Goal: Book appointment/travel/reservation

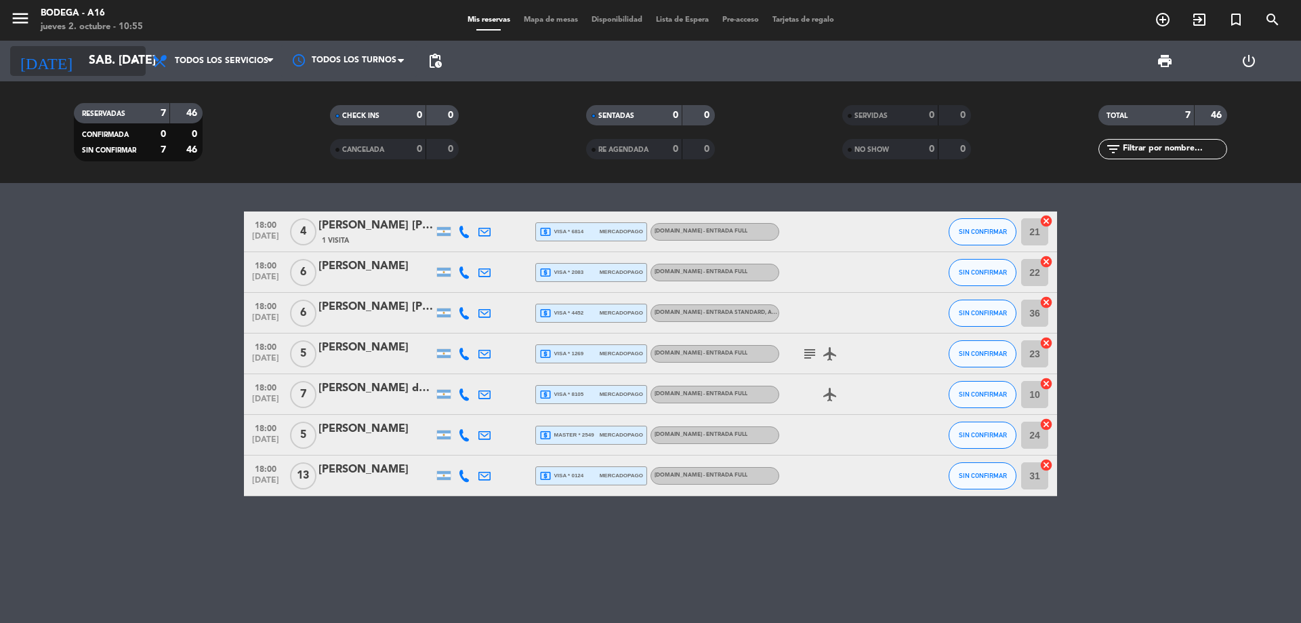
click at [82, 53] on input "sáb. [DATE]" at bounding box center [160, 60] width 157 height 27
click at [24, 22] on icon "menu" at bounding box center [20, 18] width 20 height 20
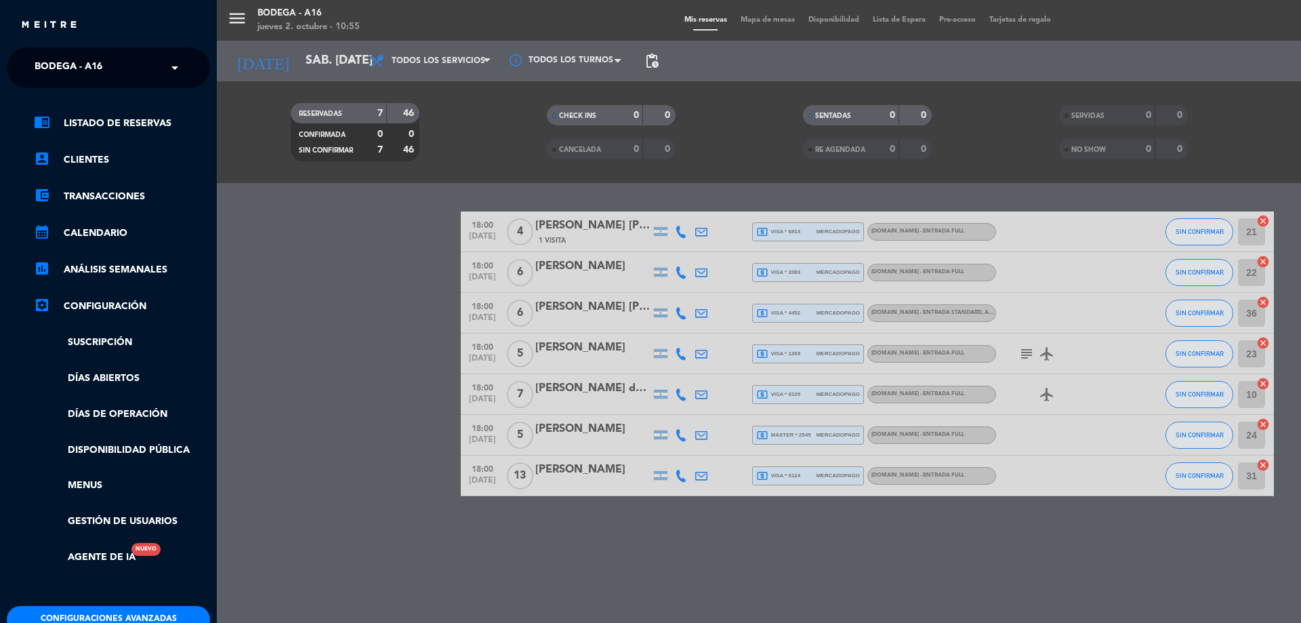
click at [71, 49] on ng-select "× Bodega - A16 ×" at bounding box center [108, 67] width 203 height 41
drag, startPoint x: 77, startPoint y: 60, endPoint x: 90, endPoint y: 70, distance: 16.4
click at [78, 60] on span "Bodega - A16" at bounding box center [69, 68] width 68 height 28
click at [102, 119] on div "A16 Civit" at bounding box center [108, 125] width 202 height 20
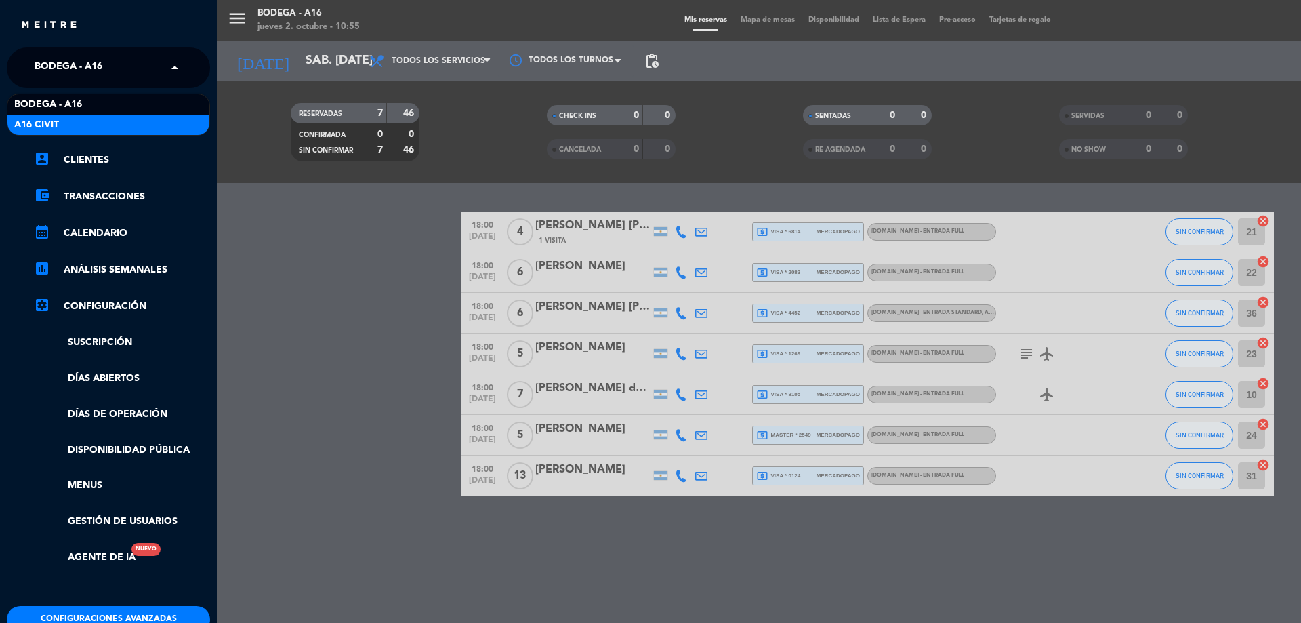
click at [102, 119] on link "chrome_reader_mode Listado de Reservas" at bounding box center [122, 123] width 176 height 16
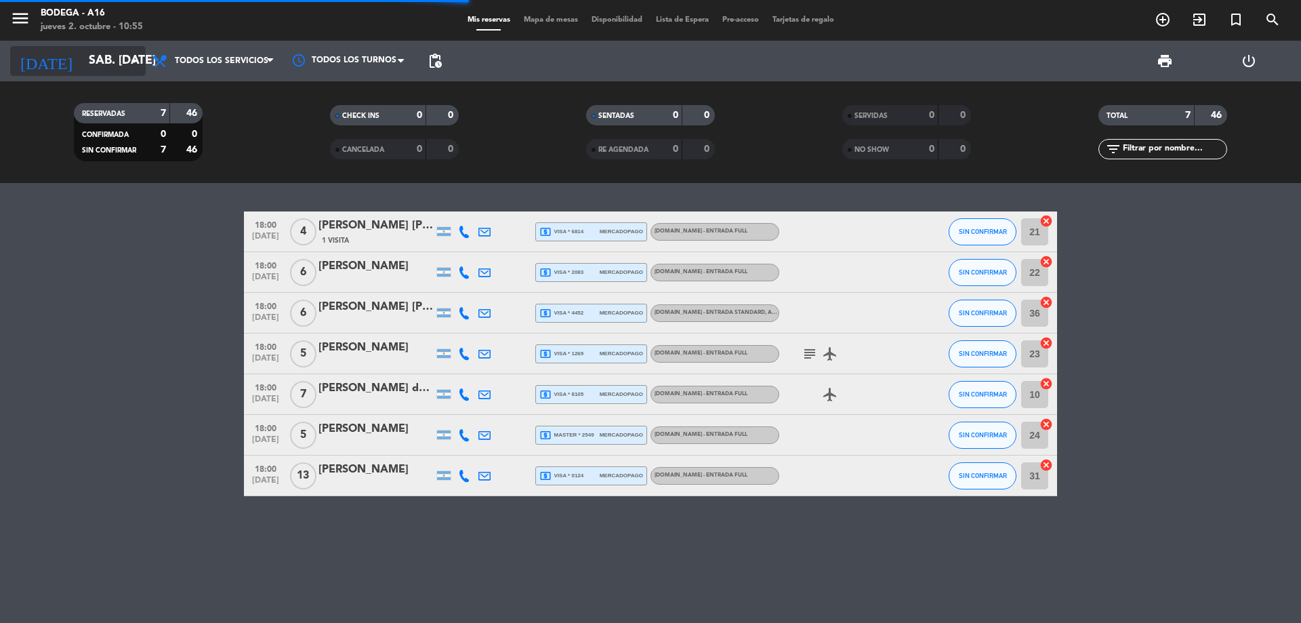
click at [128, 67] on icon "arrow_drop_down" at bounding box center [134, 61] width 16 height 16
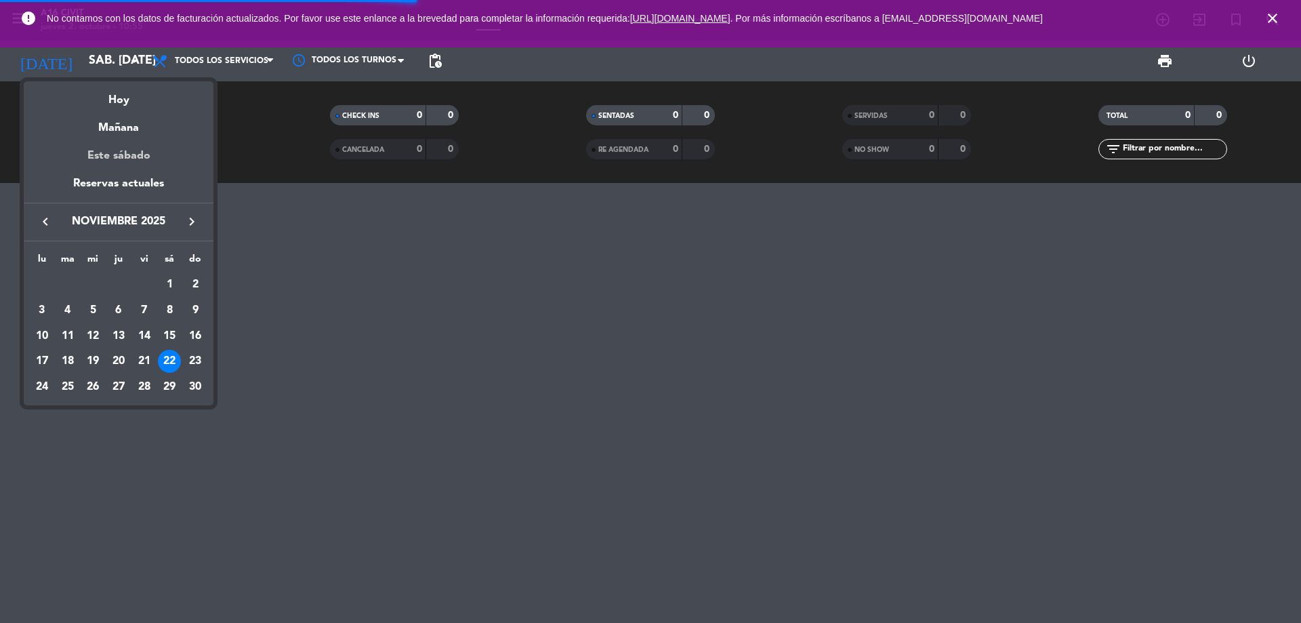
click at [144, 151] on div "Este sábado" at bounding box center [119, 156] width 190 height 38
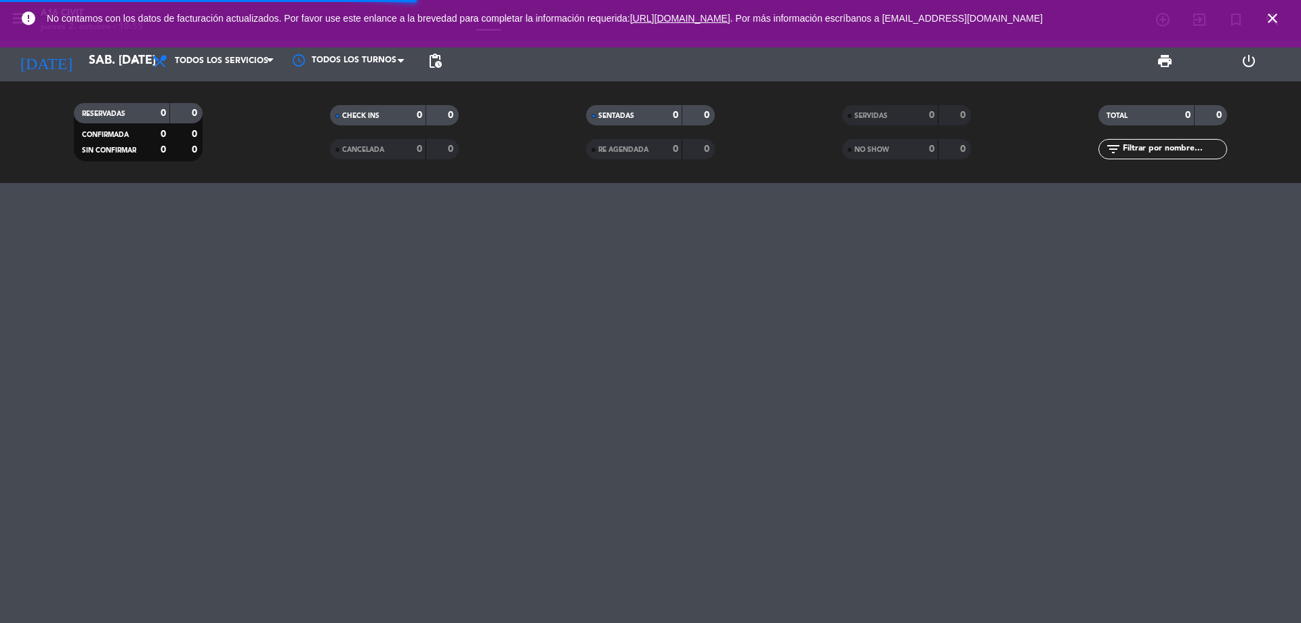
type input "sáb. [DATE]"
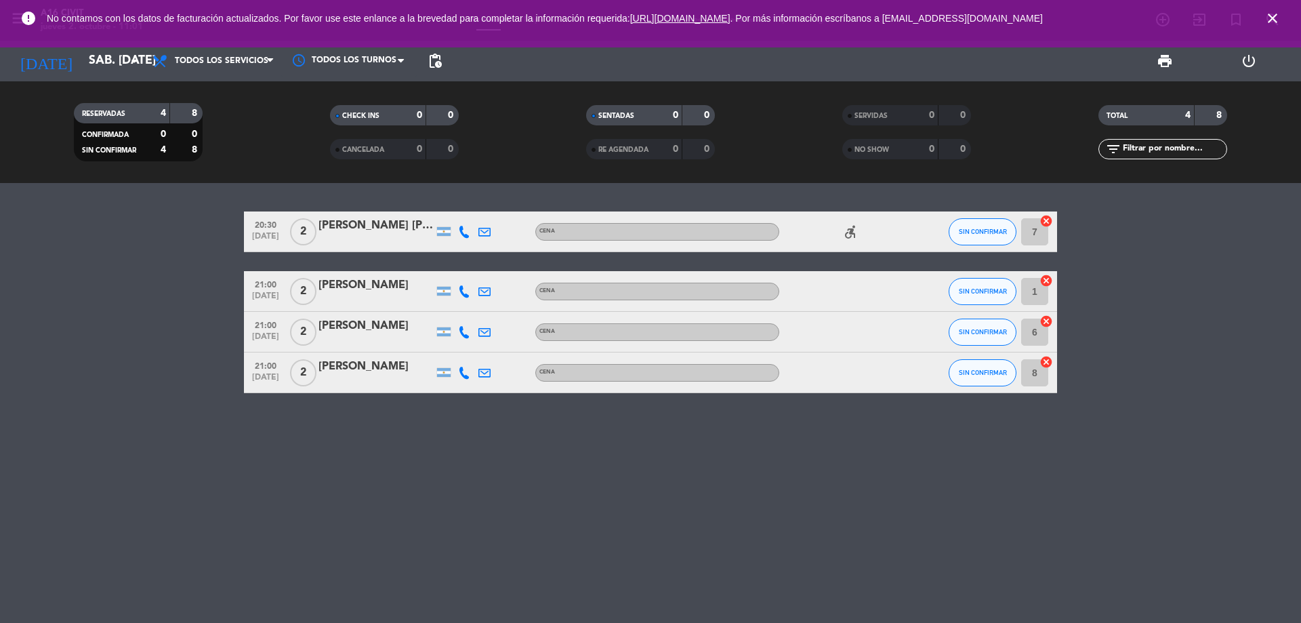
click at [1269, 29] on span "close" at bounding box center [1273, 18] width 37 height 37
click at [1269, 25] on icon "close" at bounding box center [1273, 18] width 16 height 16
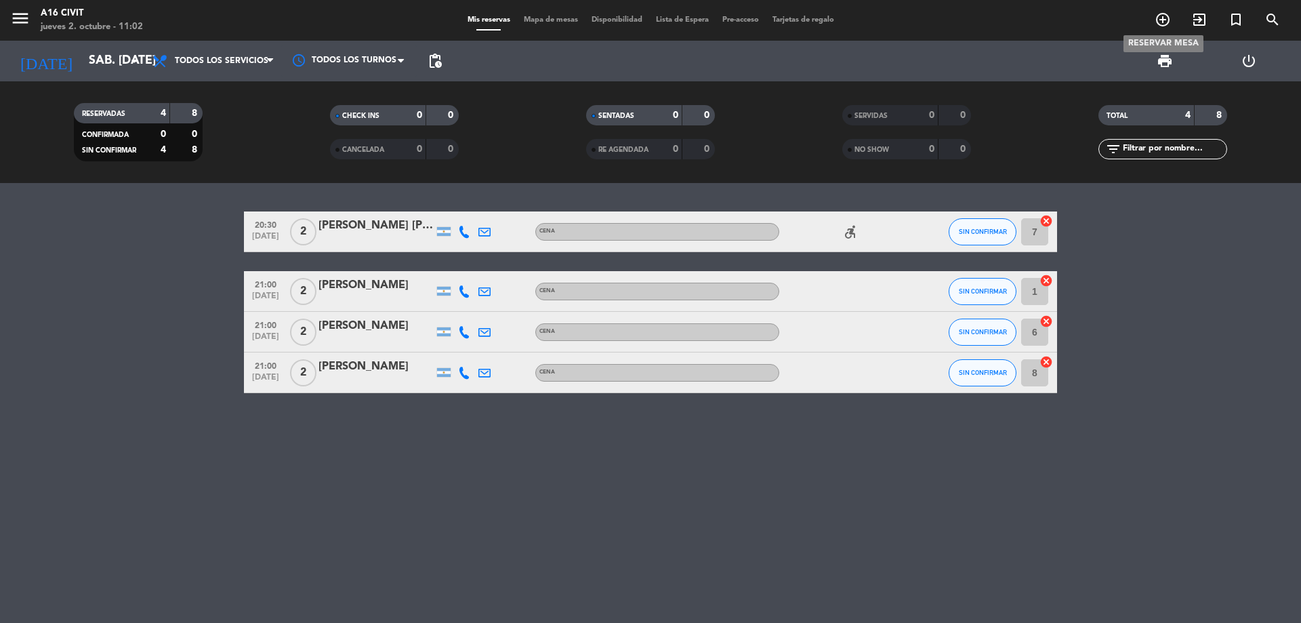
click at [1164, 31] on span "add_circle_outline" at bounding box center [1163, 19] width 37 height 23
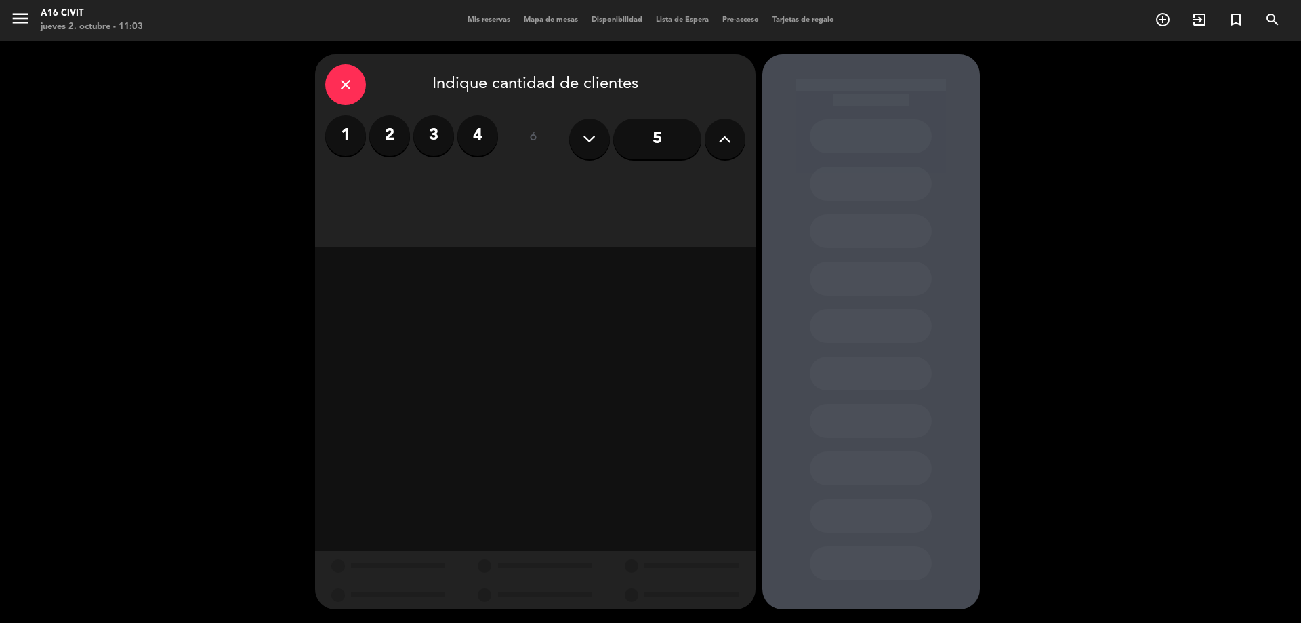
click at [401, 144] on label "2" at bounding box center [389, 135] width 41 height 41
click at [705, 186] on div "Cena" at bounding box center [694, 185] width 102 height 27
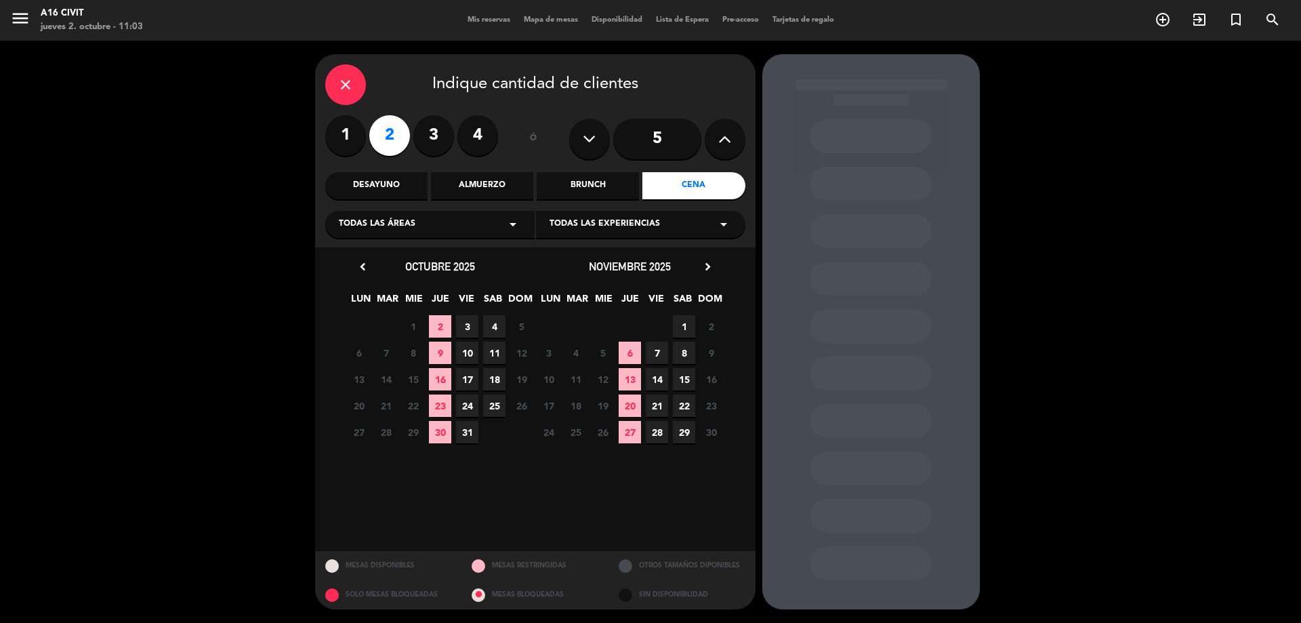
click at [494, 326] on span "4" at bounding box center [494, 326] width 22 height 22
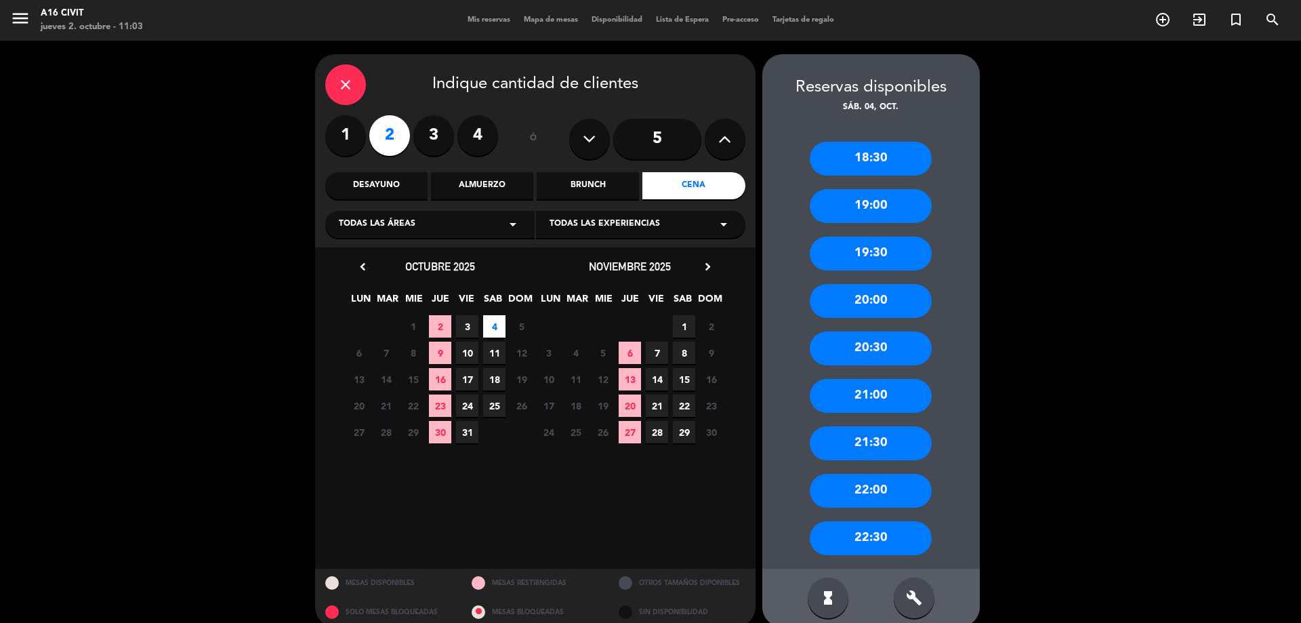
click at [862, 386] on div "21:00" at bounding box center [871, 396] width 122 height 34
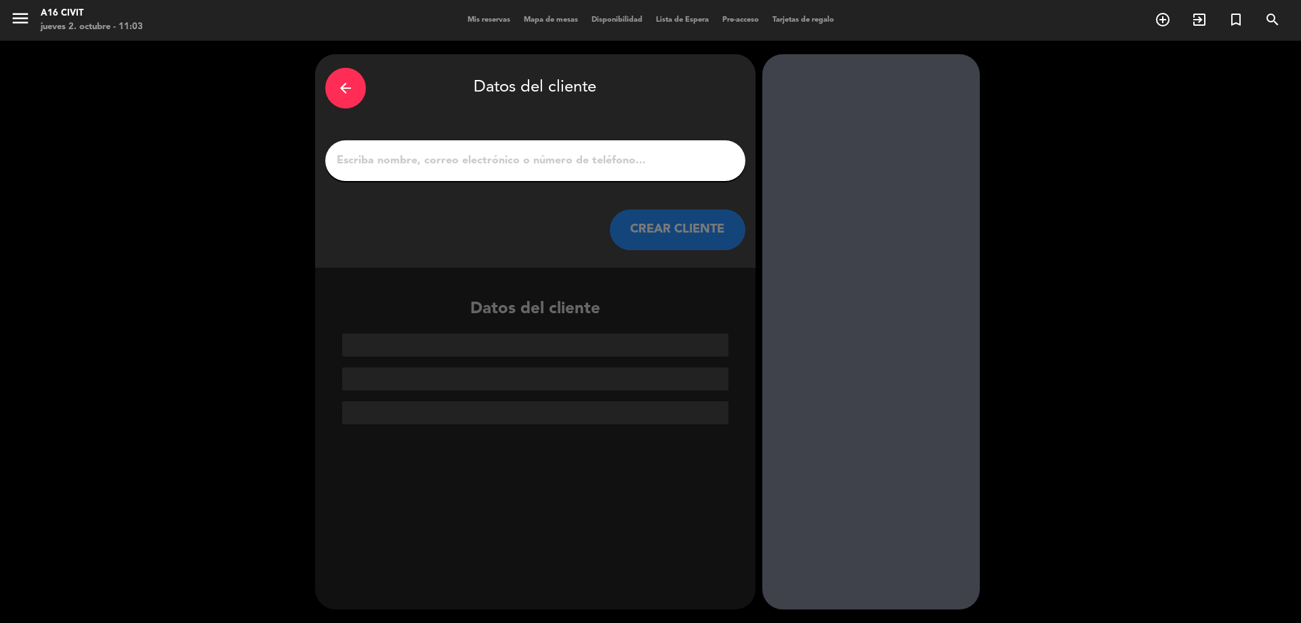
click at [577, 161] on input "1" at bounding box center [535, 160] width 400 height 19
click at [340, 102] on div "arrow_back" at bounding box center [345, 88] width 41 height 41
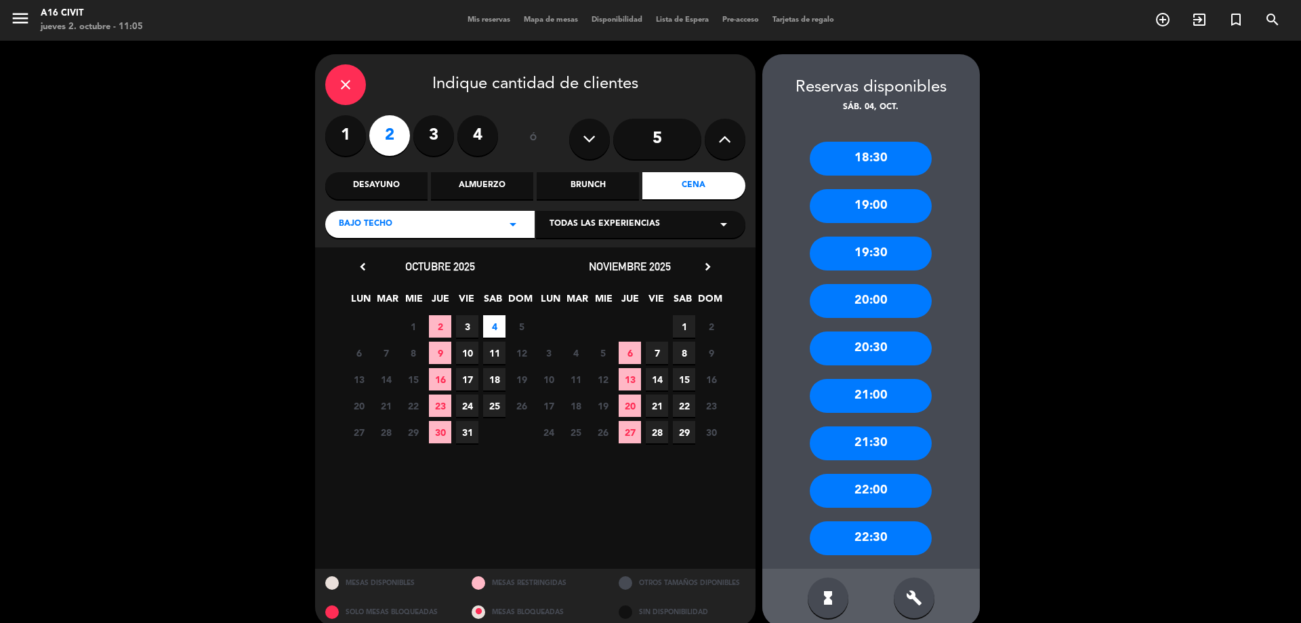
click at [329, 89] on div "close" at bounding box center [345, 84] width 41 height 41
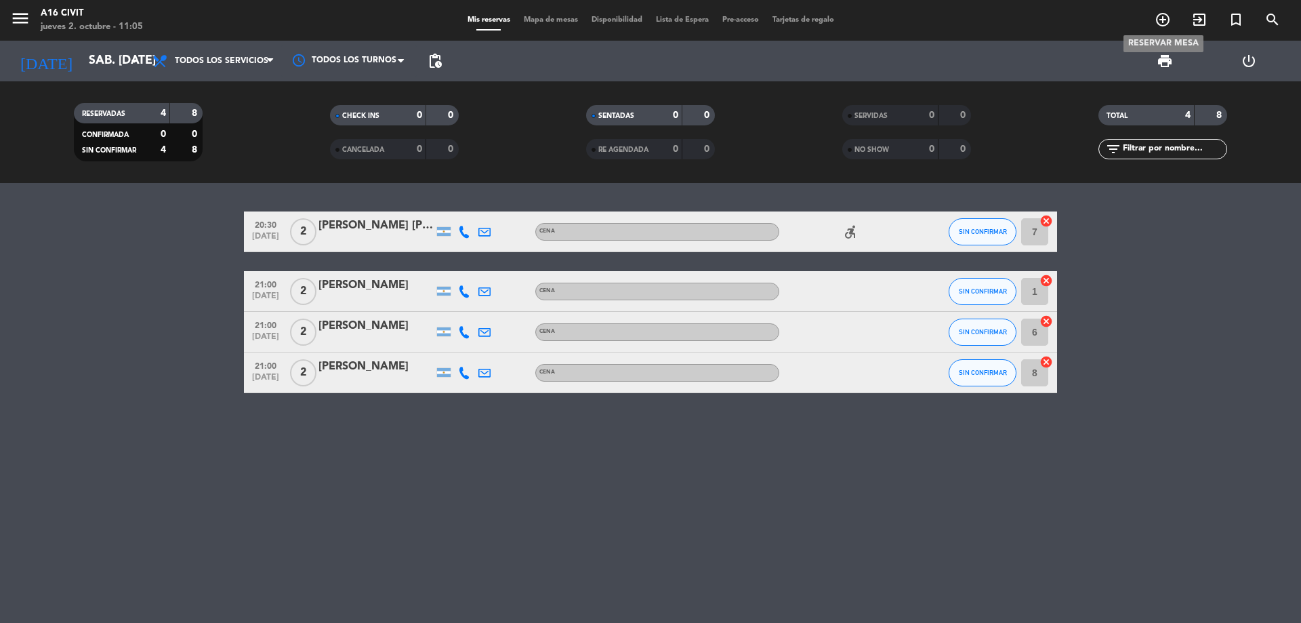
click at [1155, 22] on icon "add_circle_outline" at bounding box center [1163, 20] width 16 height 16
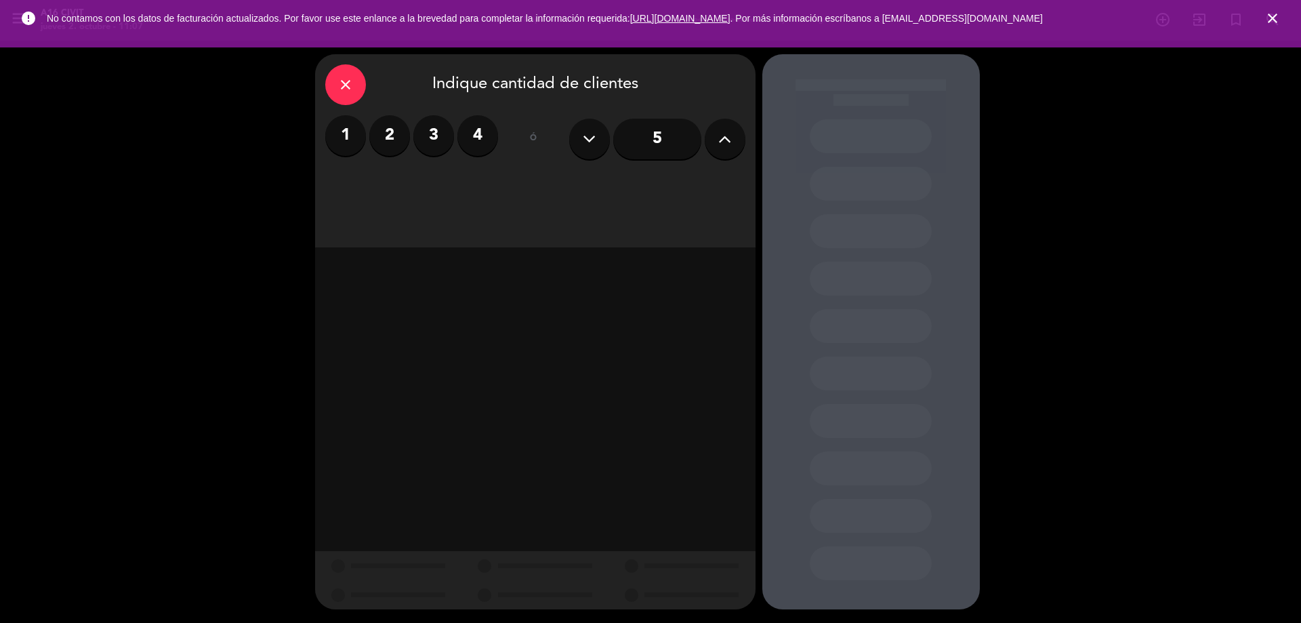
click at [672, 151] on input "5" at bounding box center [657, 139] width 88 height 41
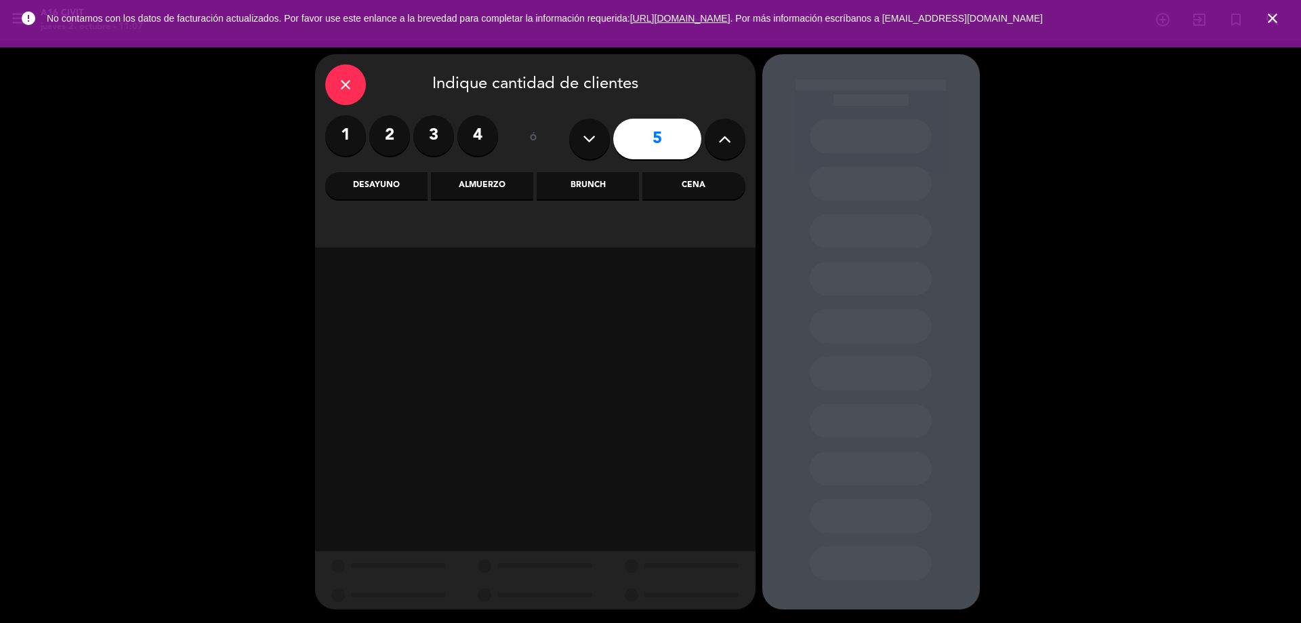
click at [662, 188] on div "Cena" at bounding box center [694, 185] width 102 height 27
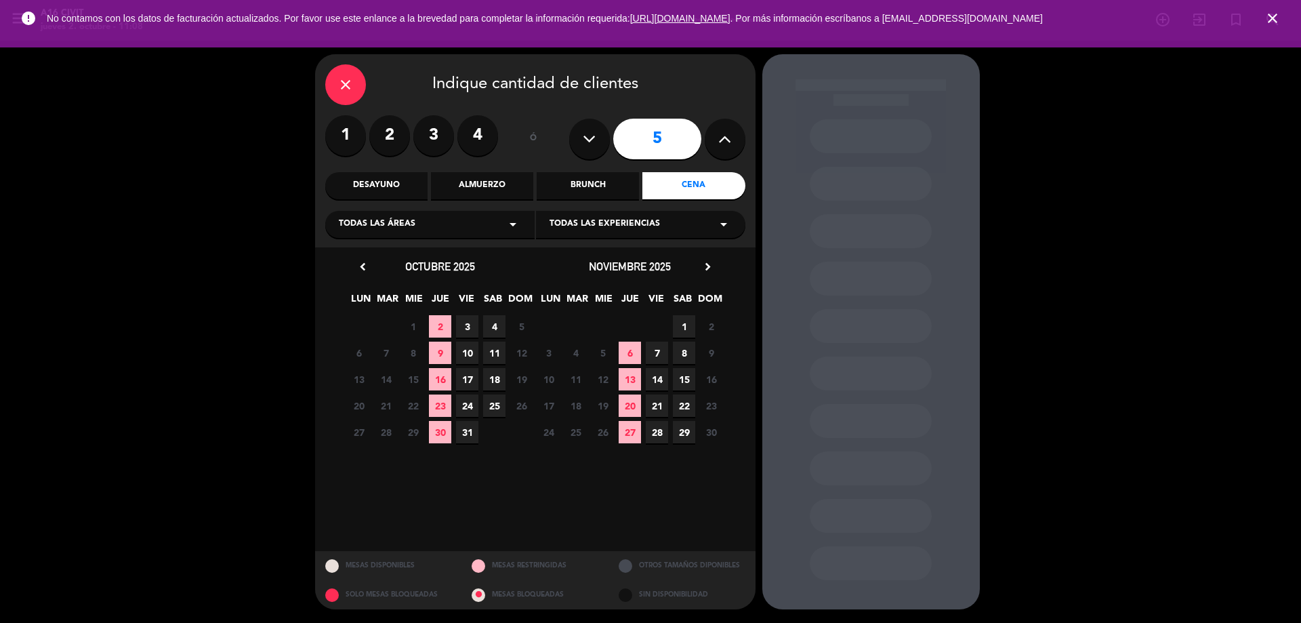
click at [491, 323] on span "4" at bounding box center [494, 326] width 22 height 22
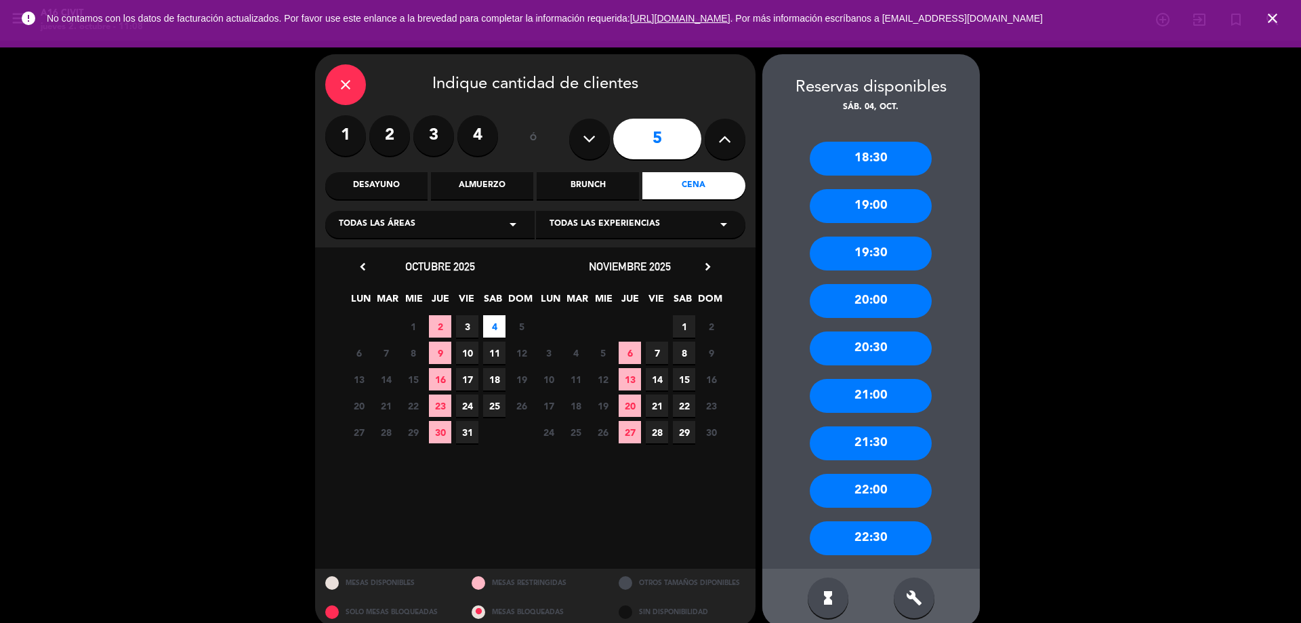
click at [821, 401] on div "21:00" at bounding box center [871, 396] width 122 height 34
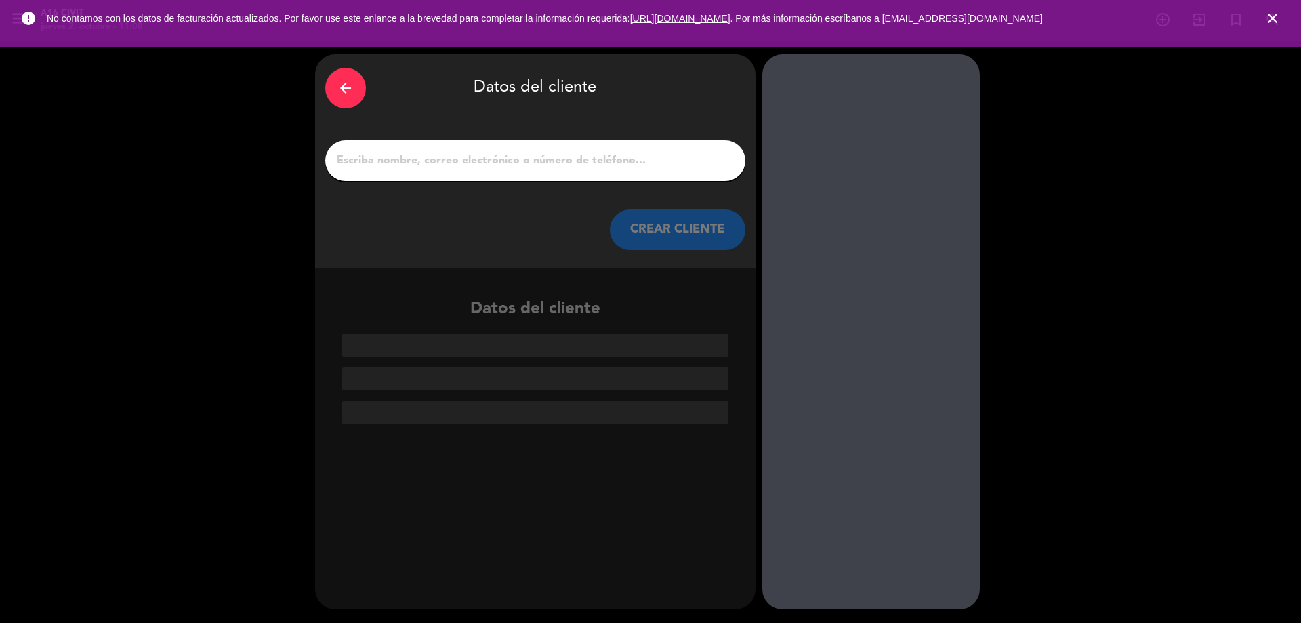
click at [494, 167] on input "1" at bounding box center [535, 160] width 400 height 19
drag, startPoint x: 494, startPoint y: 167, endPoint x: 440, endPoint y: 172, distance: 54.4
click at [440, 172] on div at bounding box center [535, 160] width 420 height 41
click at [442, 167] on input "1" at bounding box center [535, 160] width 400 height 19
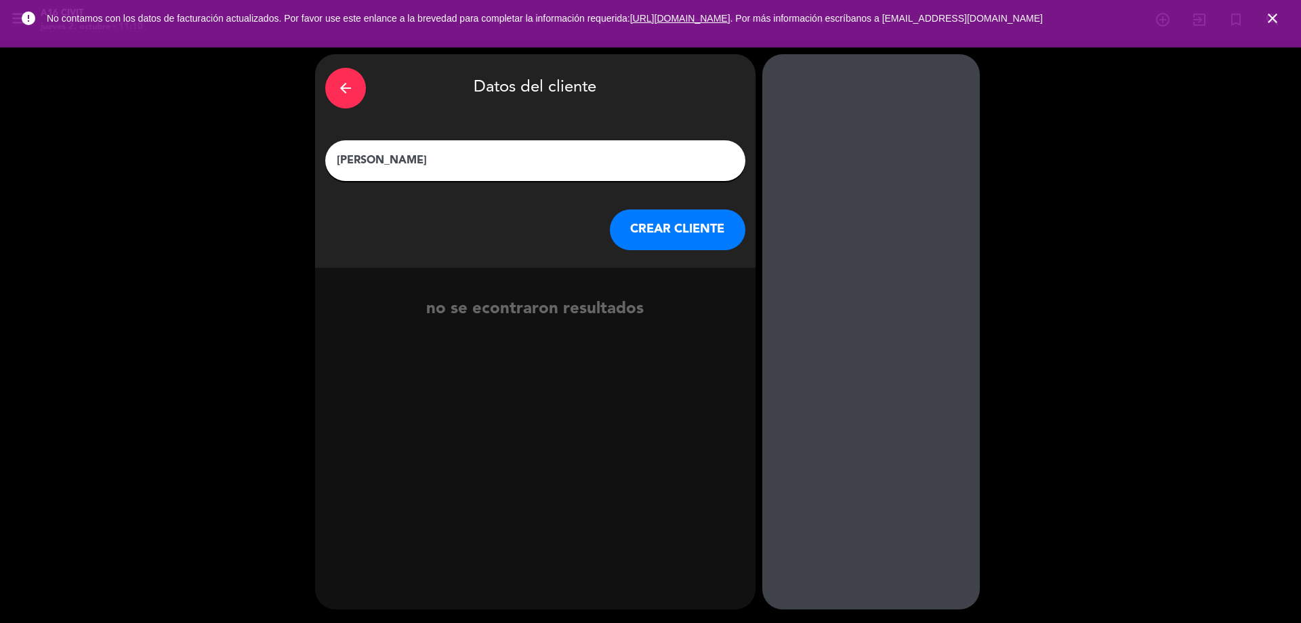
type input "[PERSON_NAME]"
click at [630, 222] on button "CREAR CLIENTE" at bounding box center [678, 229] width 136 height 41
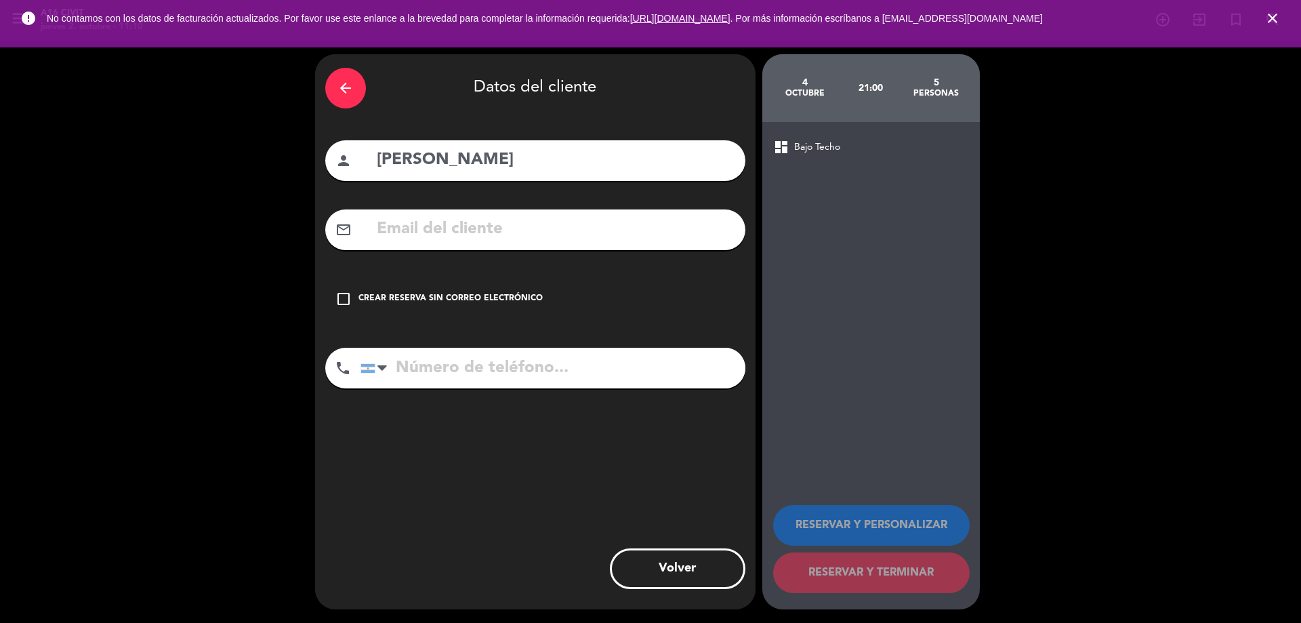
click at [453, 243] on input "text" at bounding box center [555, 230] width 360 height 28
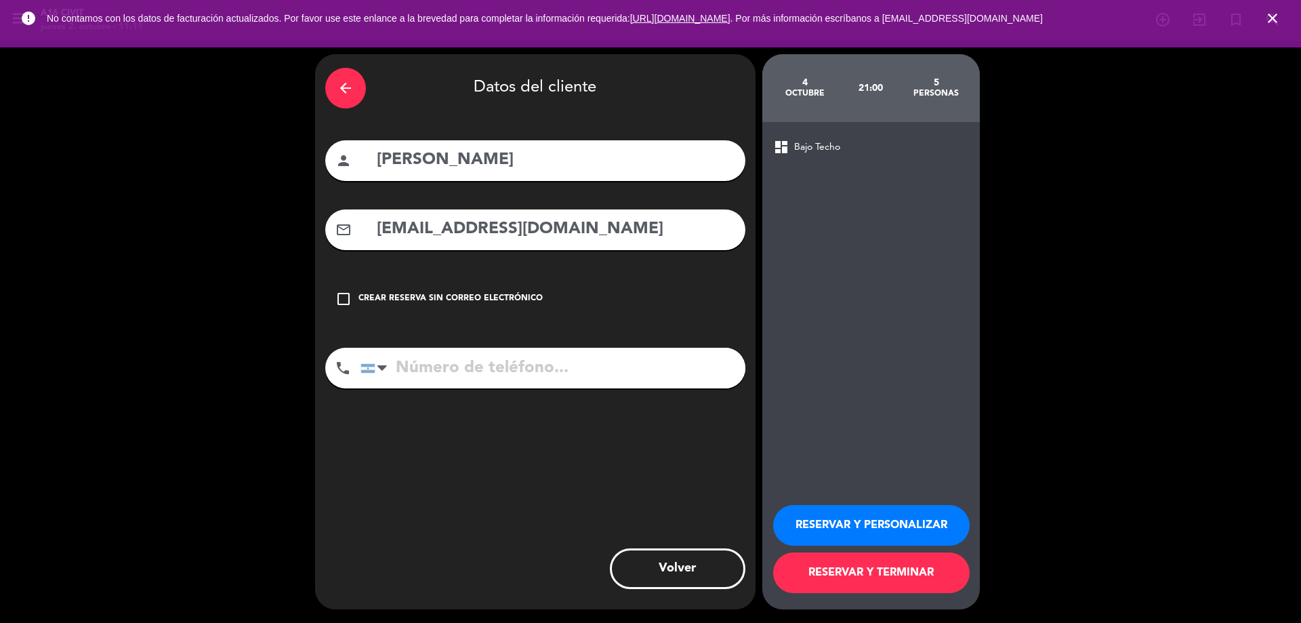
type input "[EMAIL_ADDRESS][DOMAIN_NAME]"
click at [429, 361] on input "tel" at bounding box center [553, 368] width 385 height 41
type input "2616679440"
click at [888, 574] on button "RESERVAR Y TERMINAR" at bounding box center [871, 572] width 197 height 41
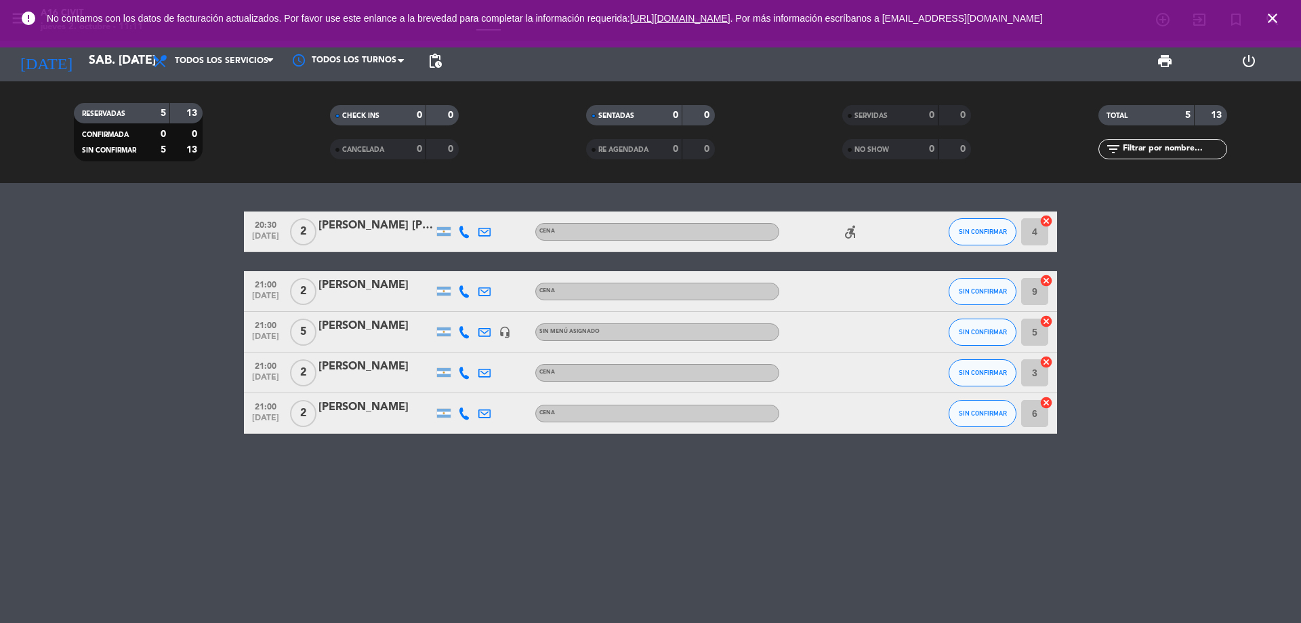
click at [346, 327] on div "[PERSON_NAME]" at bounding box center [376, 326] width 115 height 18
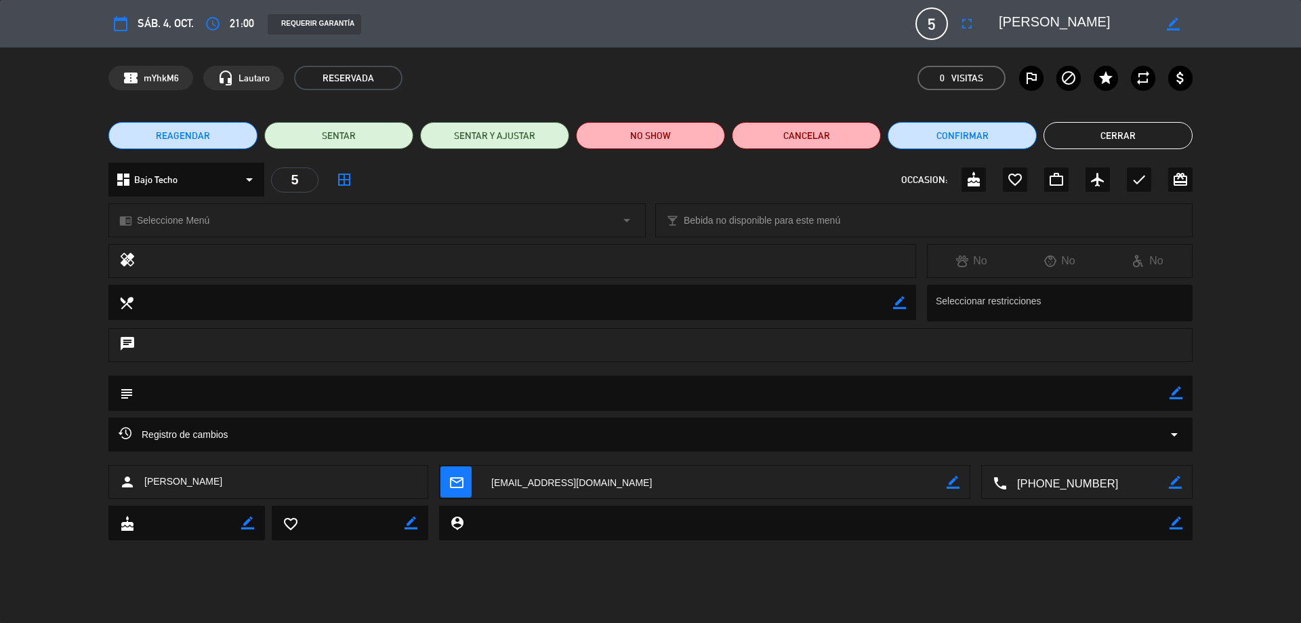
drag, startPoint x: 1177, startPoint y: 387, endPoint x: 1168, endPoint y: 389, distance: 9.0
click at [1177, 387] on icon "border_color" at bounding box center [1176, 392] width 13 height 13
type textarea "[PERSON_NAME]. Pago por"
